Goal: Navigation & Orientation: Find specific page/section

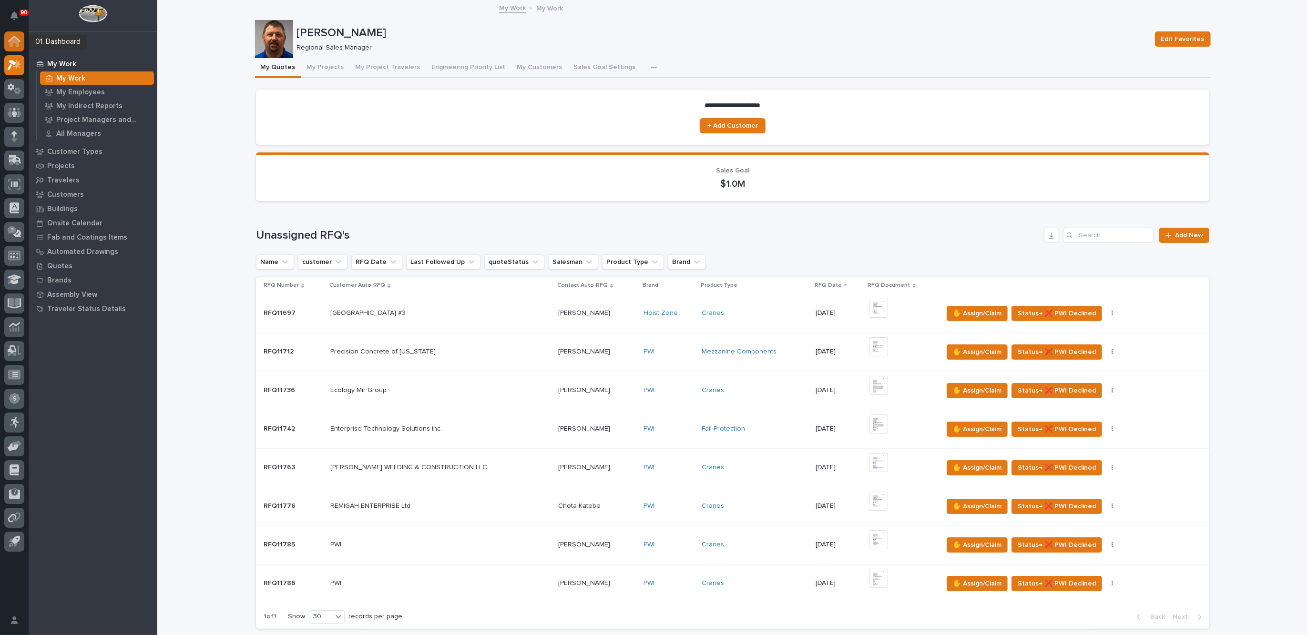
click at [14, 36] on icon at bounding box center [14, 39] width 12 height 6
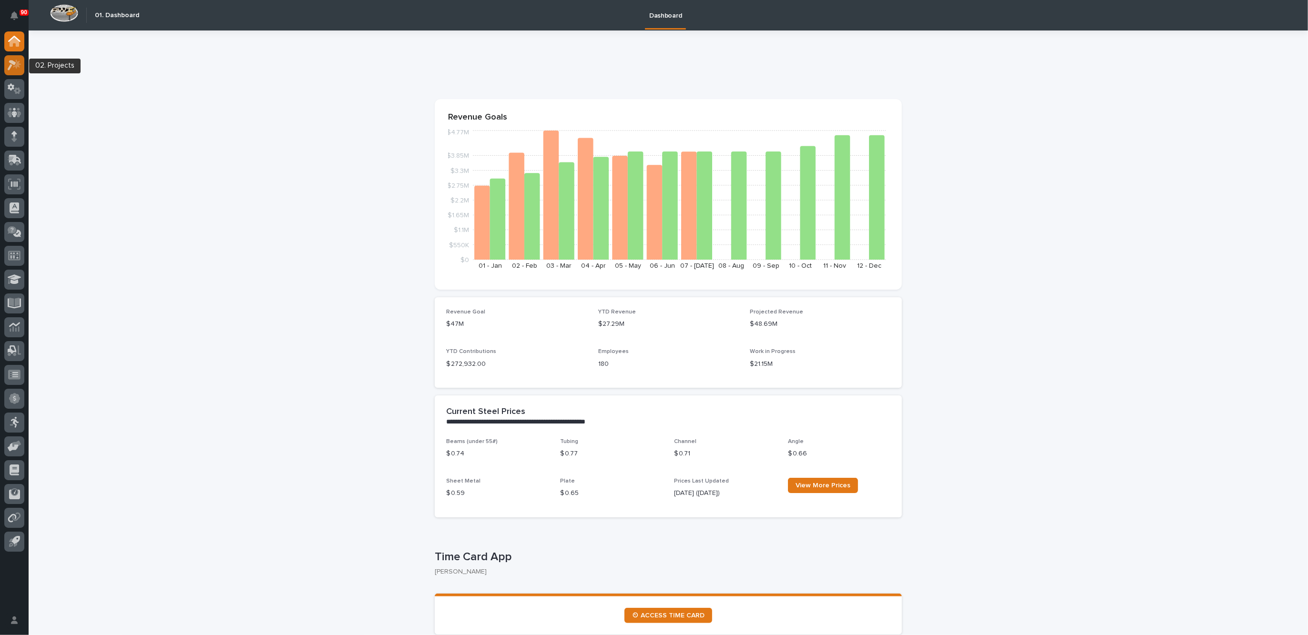
click at [12, 64] on icon at bounding box center [15, 65] width 14 height 11
